Goal: Task Accomplishment & Management: Use online tool/utility

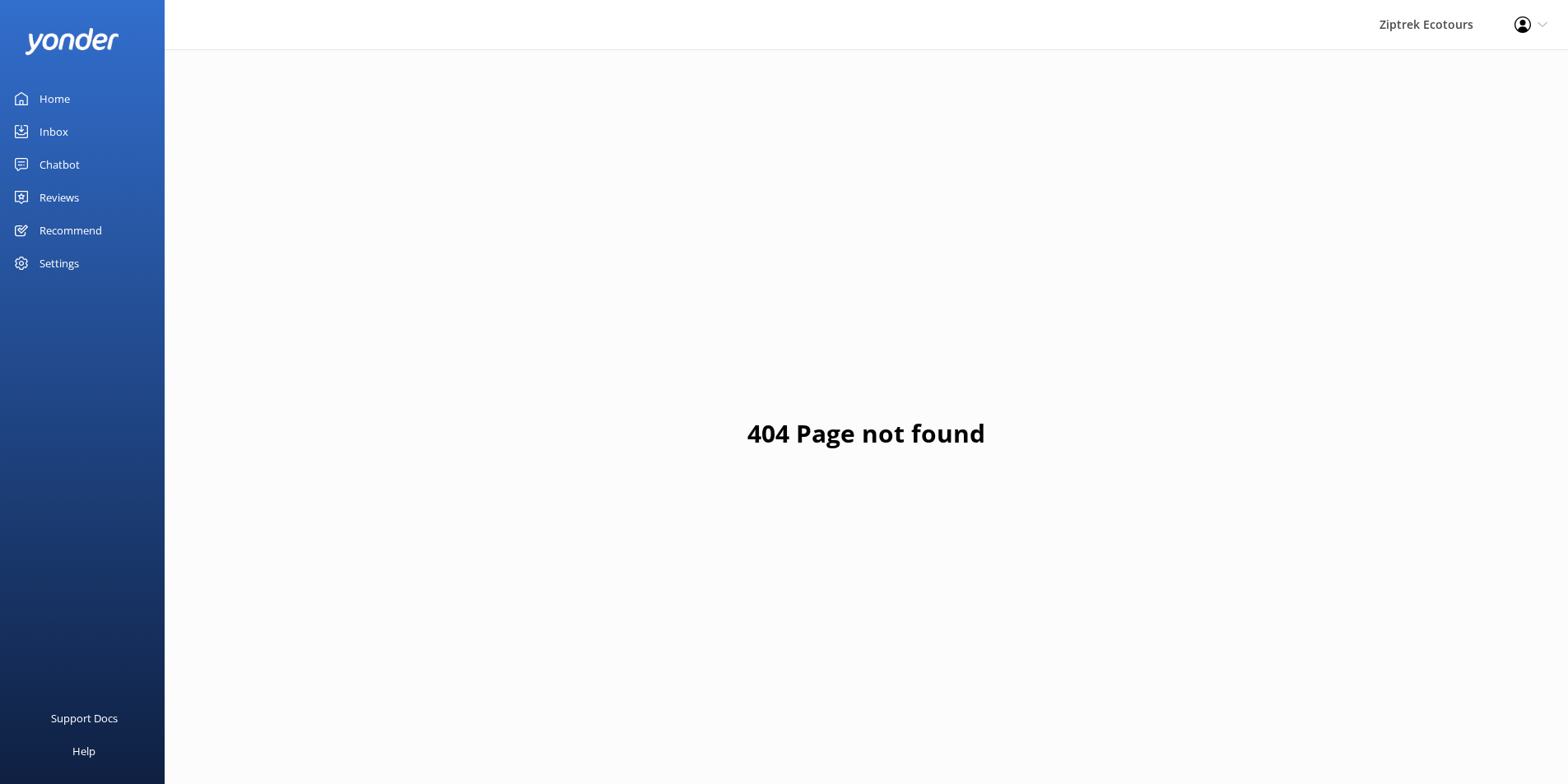
click at [105, 197] on link "Reviews" at bounding box center [82, 197] width 165 height 33
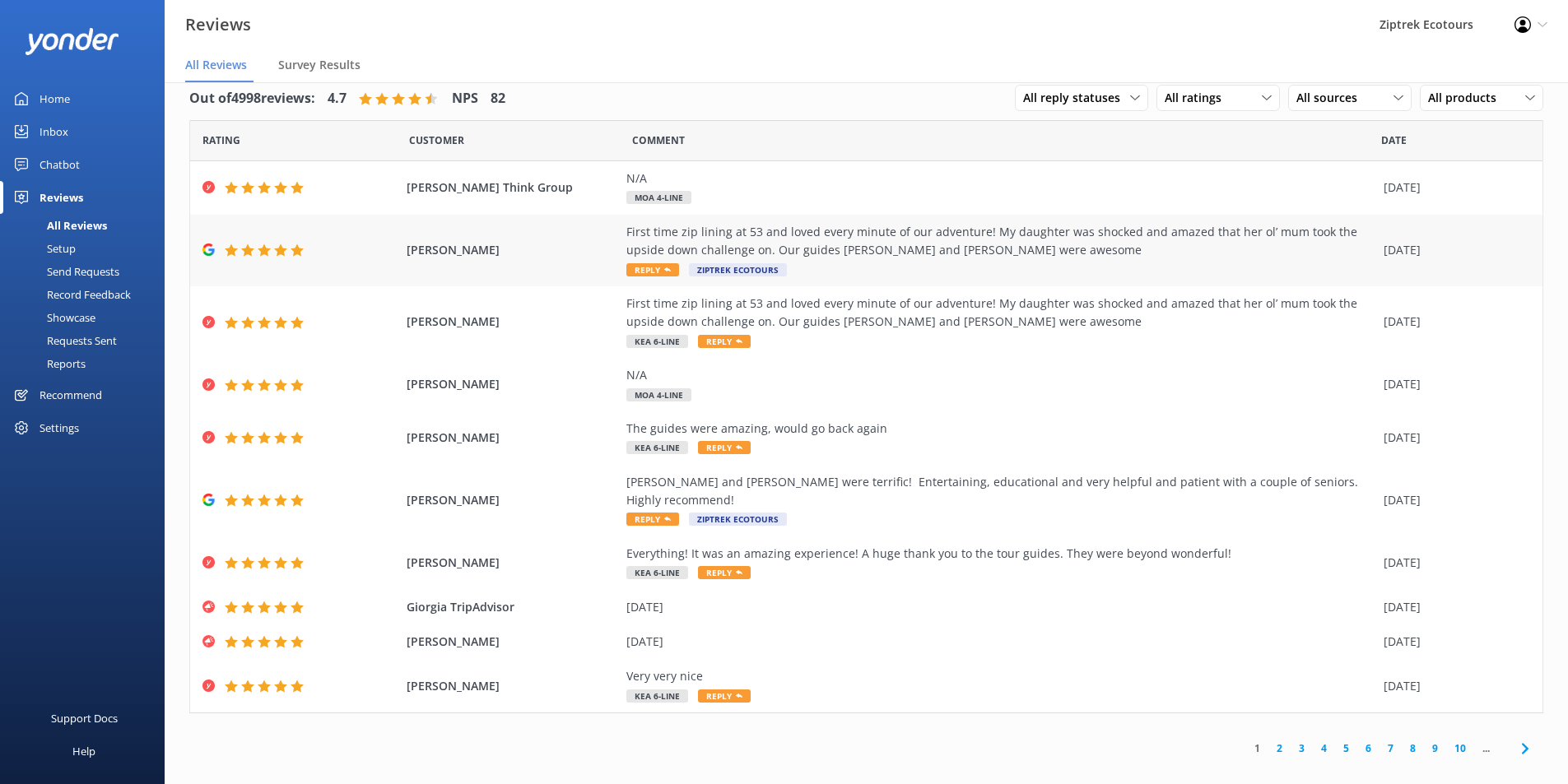
scroll to position [33, 0]
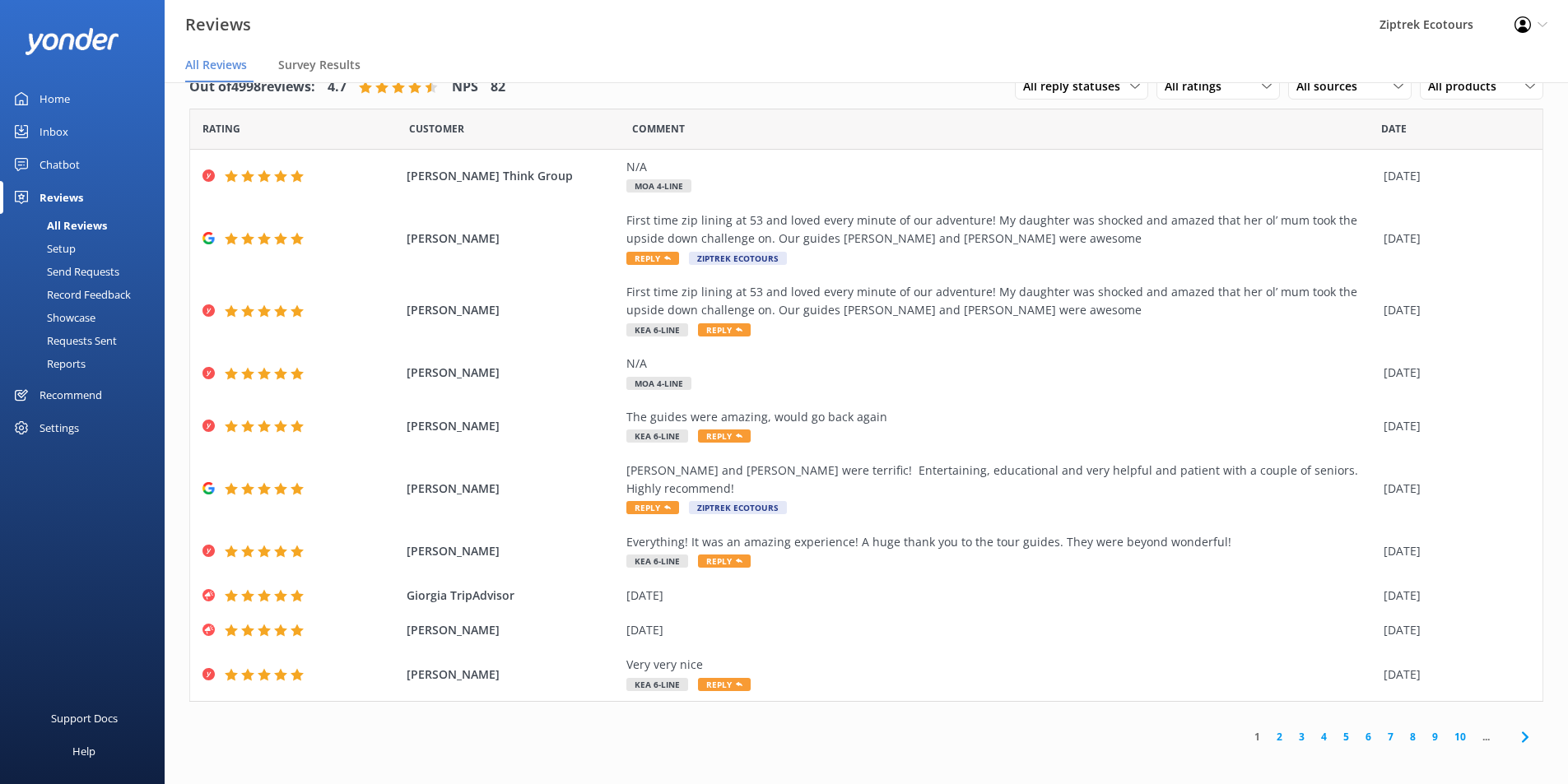
click at [1275, 730] on link "2" at bounding box center [1279, 737] width 23 height 16
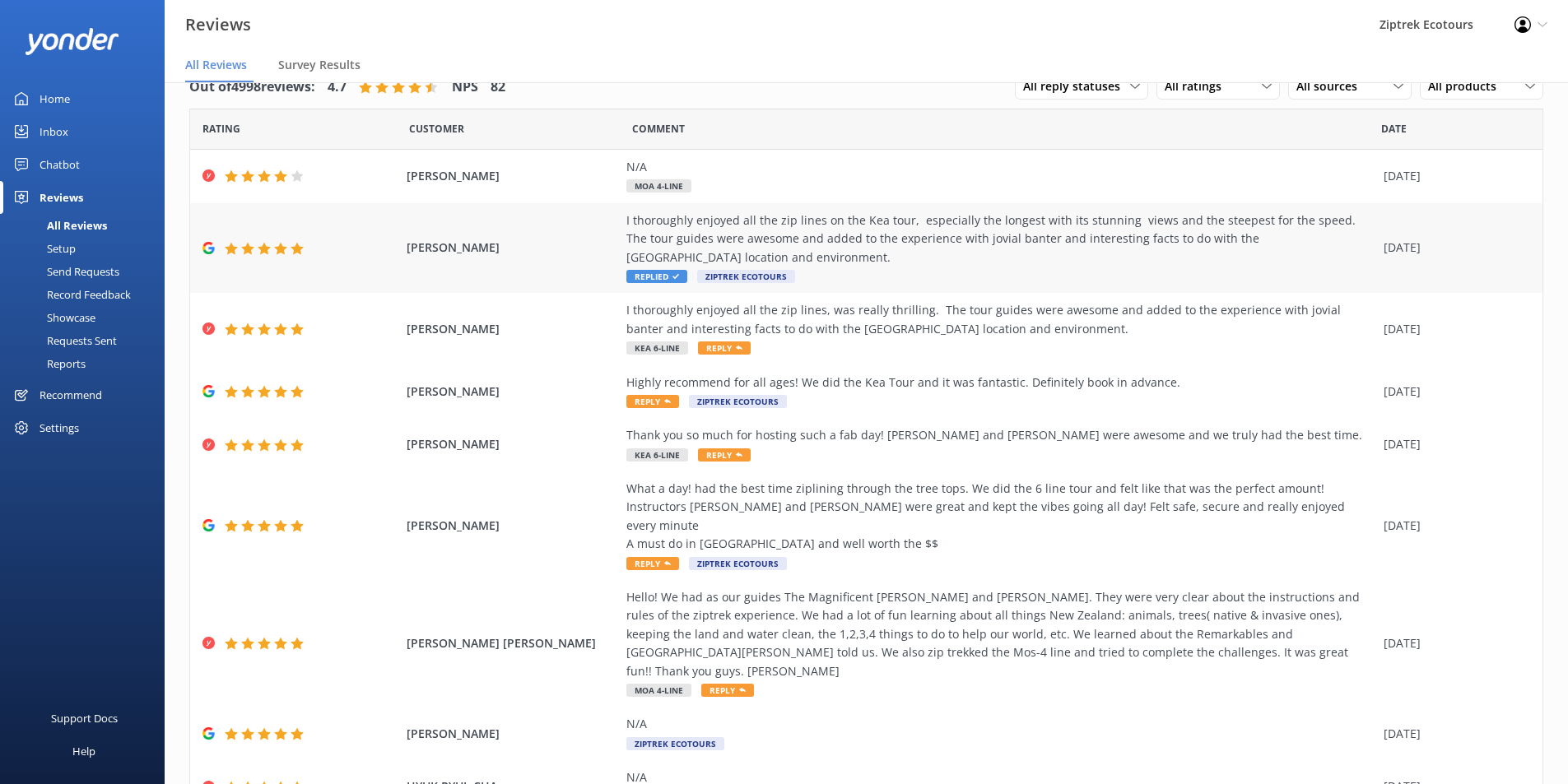
click at [1457, 265] on div "[PERSON_NAME] I thoroughly enjoyed all the zip lines on the Kea tour, especiall…" at bounding box center [866, 249] width 1352 height 90
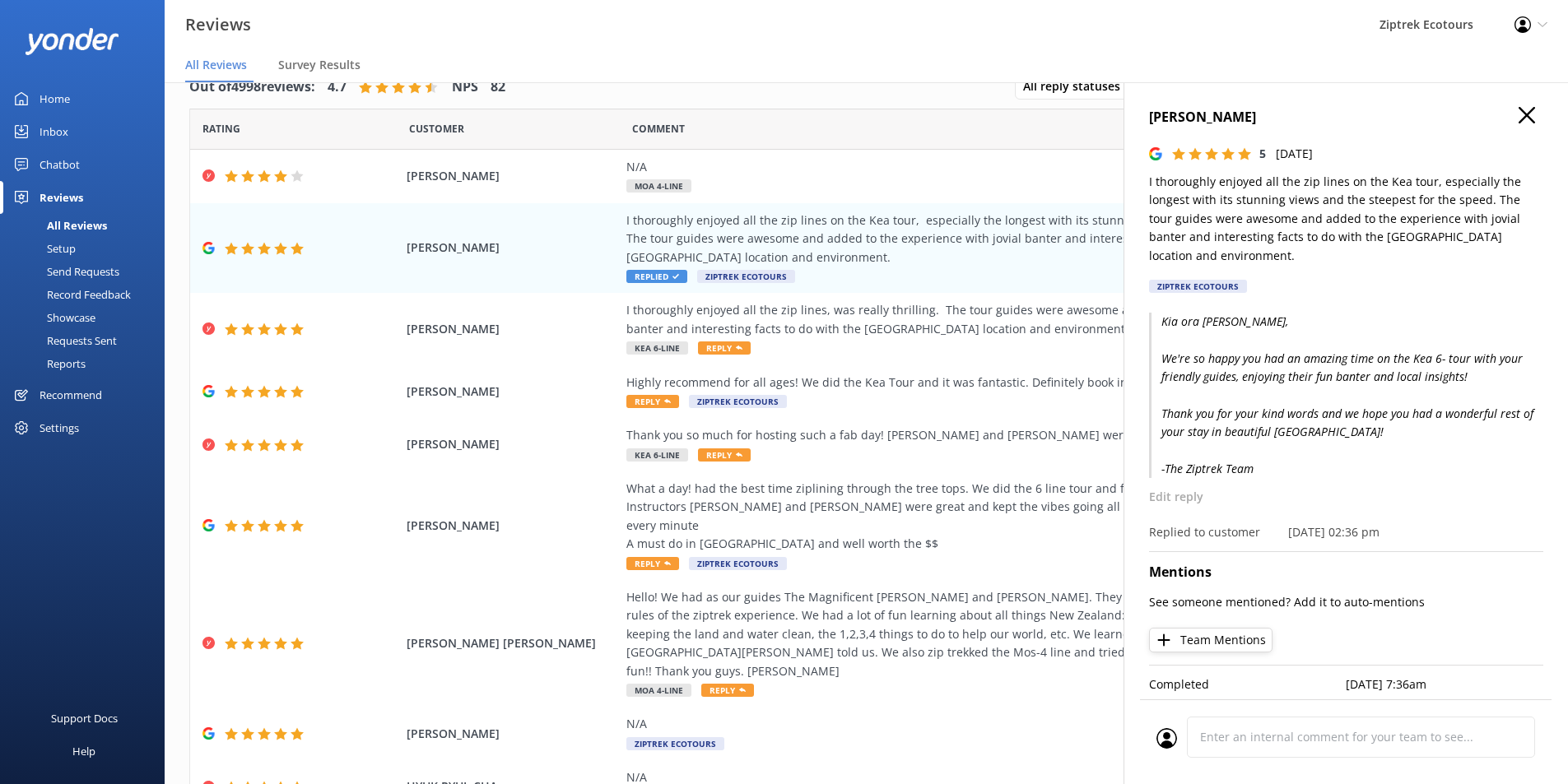
scroll to position [14, 0]
click at [1519, 105] on use "button" at bounding box center [1527, 114] width 17 height 17
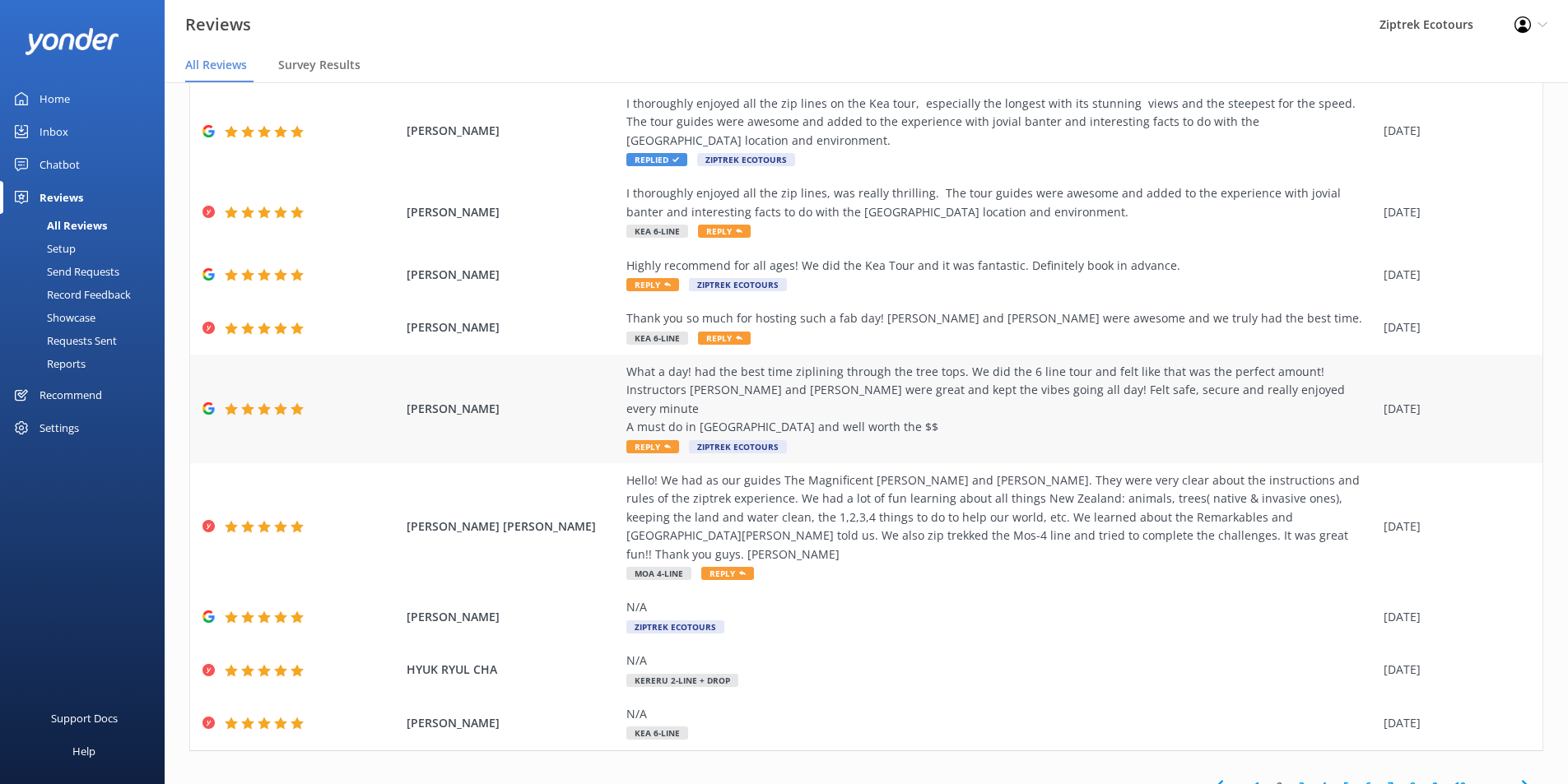
scroll to position [133, 0]
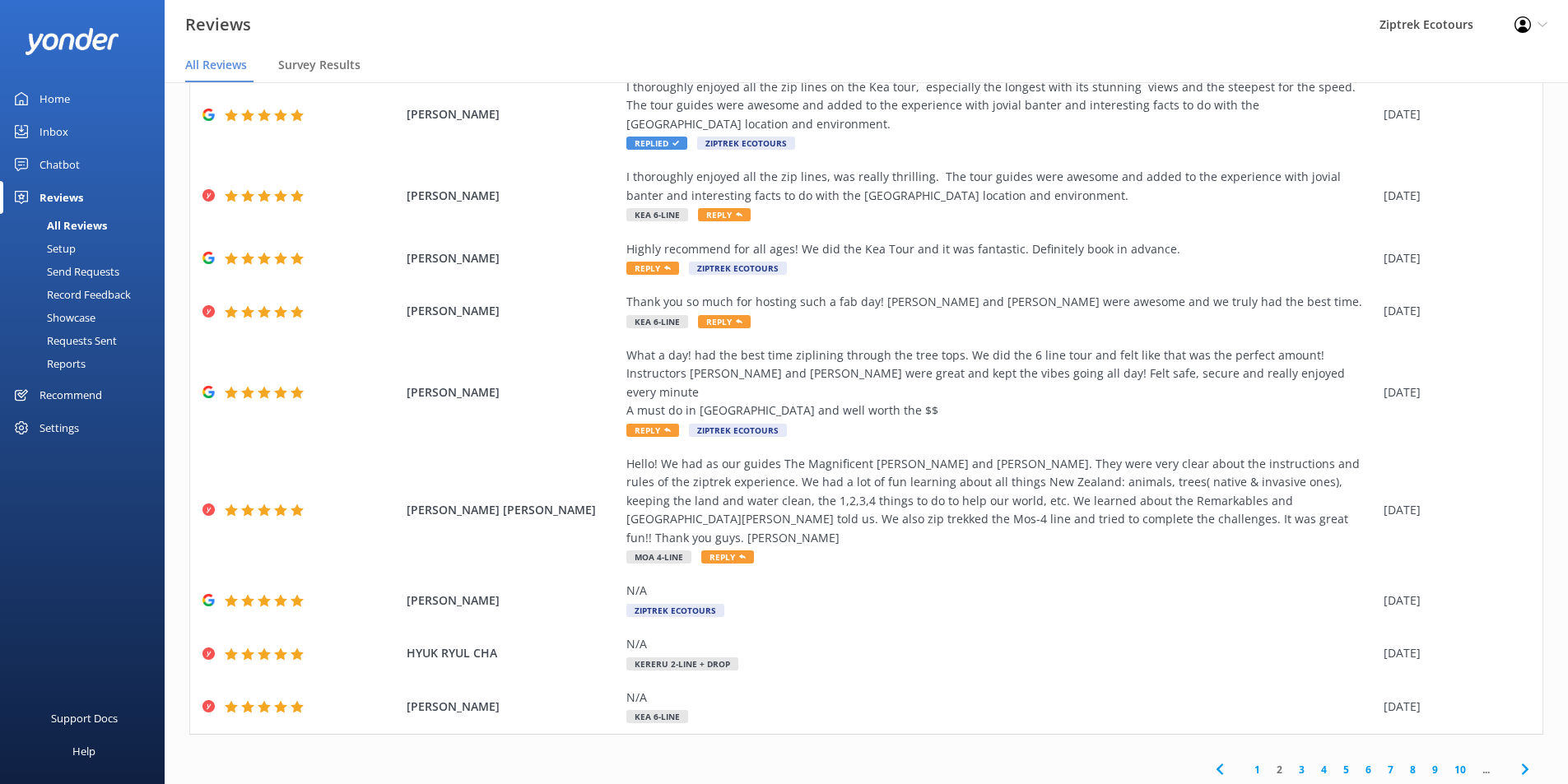
click at [1290, 762] on link "3" at bounding box center [1301, 770] width 23 height 16
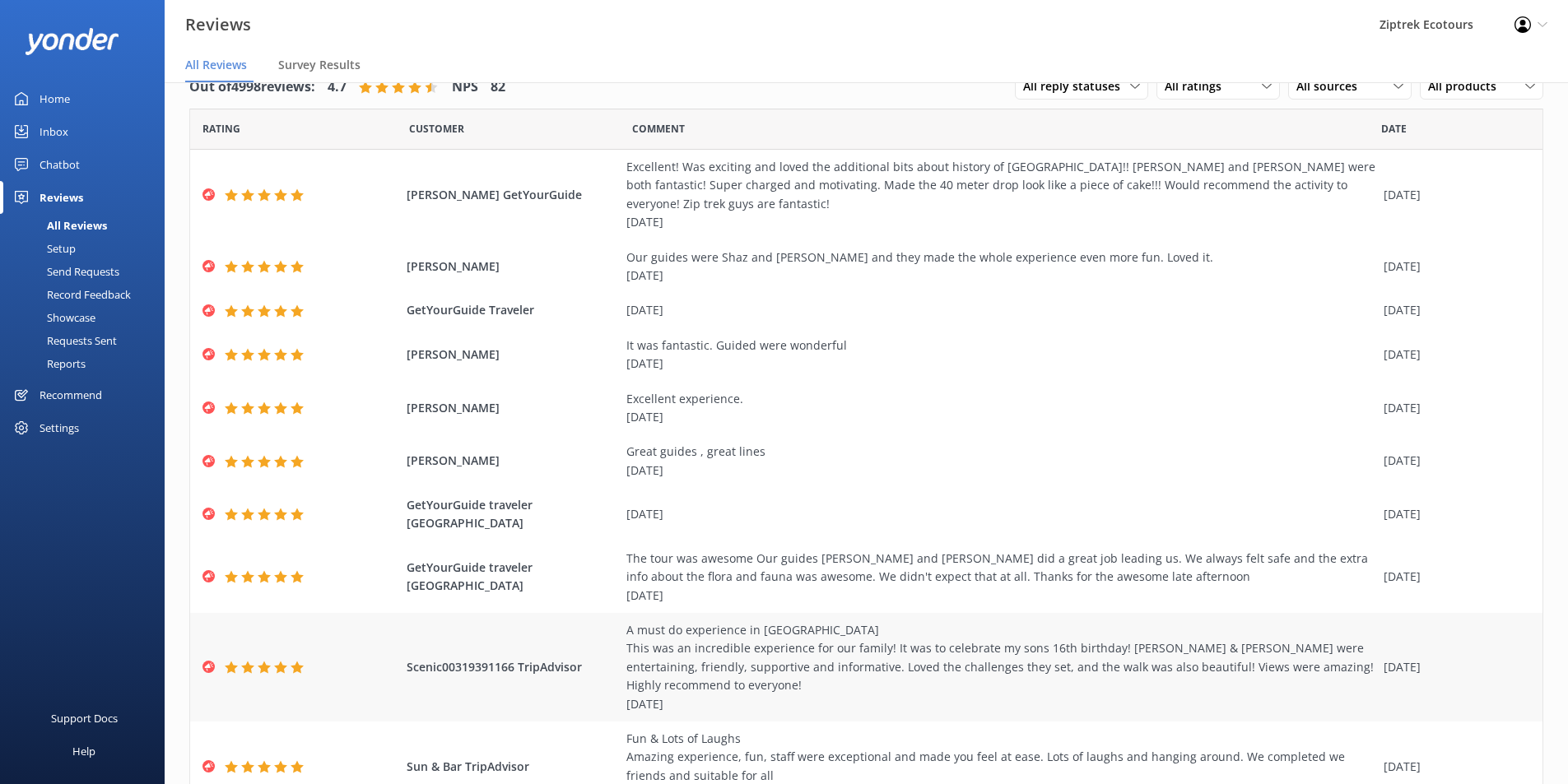
scroll to position [78, 0]
